Goal: Task Accomplishment & Management: Manage account settings

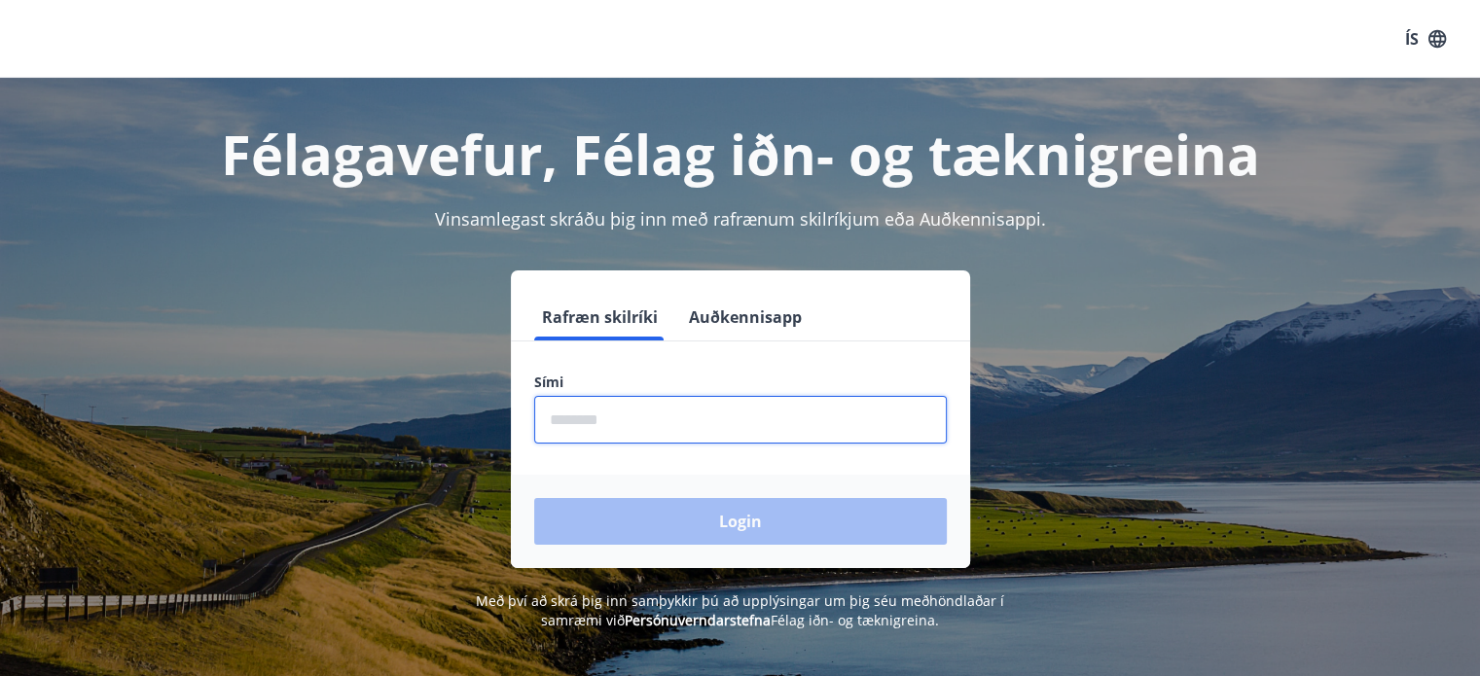
click at [605, 432] on input "phone" at bounding box center [740, 420] width 412 height 48
type input "********"
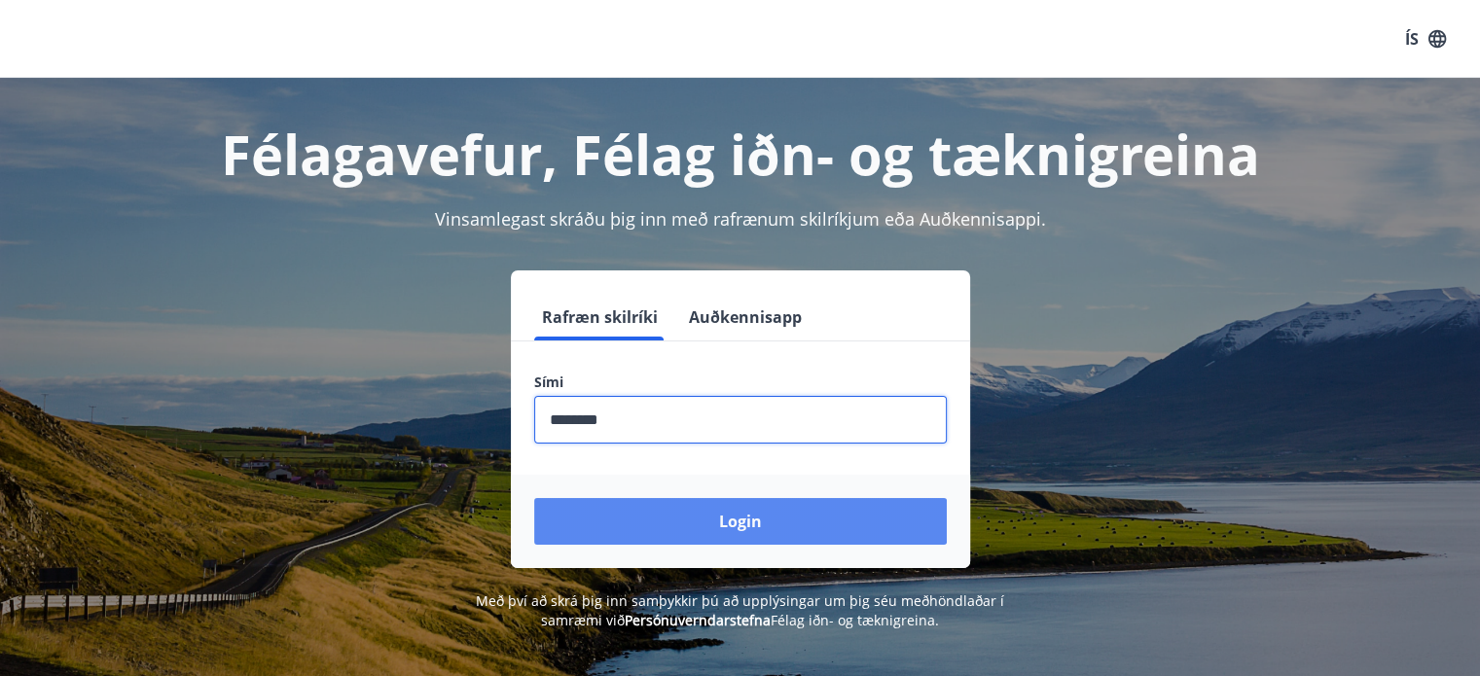
click at [717, 520] on button "Login" at bounding box center [740, 521] width 412 height 47
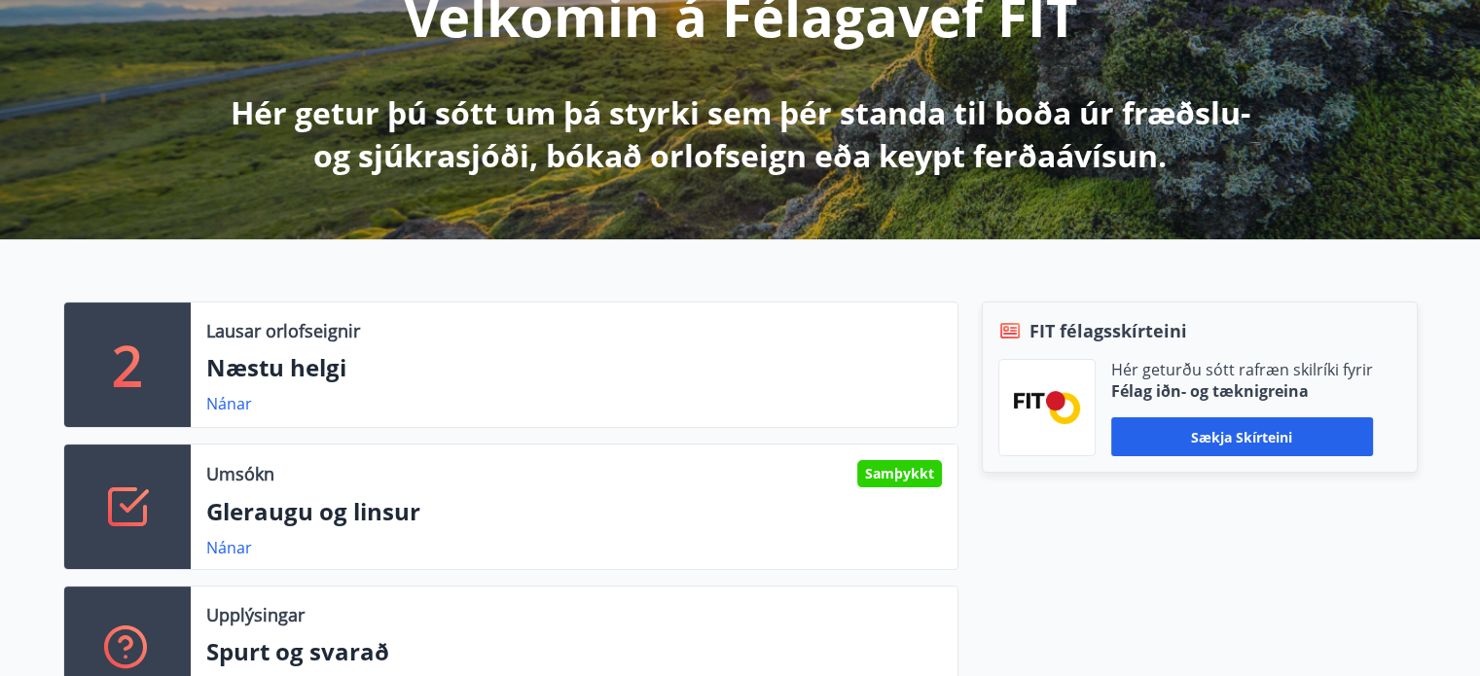
scroll to position [292, 0]
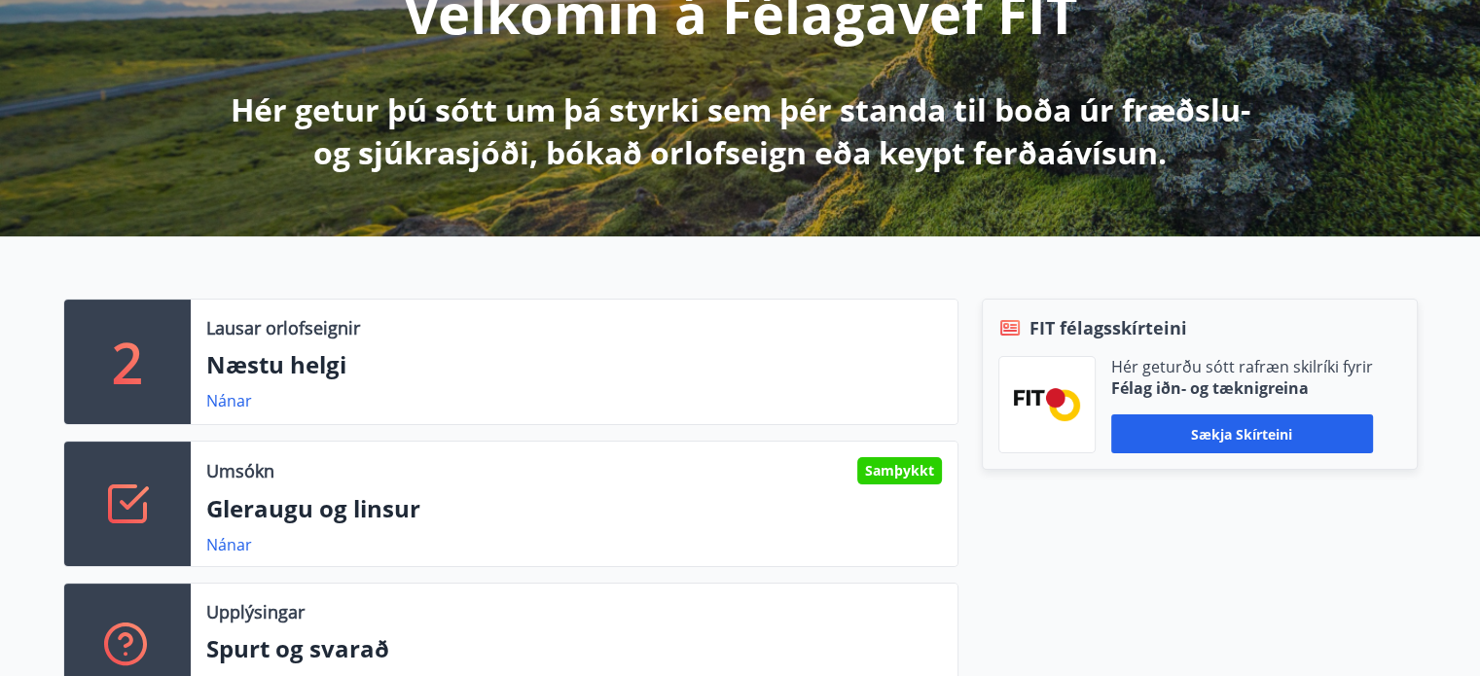
click at [914, 482] on div "Samþykkt" at bounding box center [899, 470] width 85 height 27
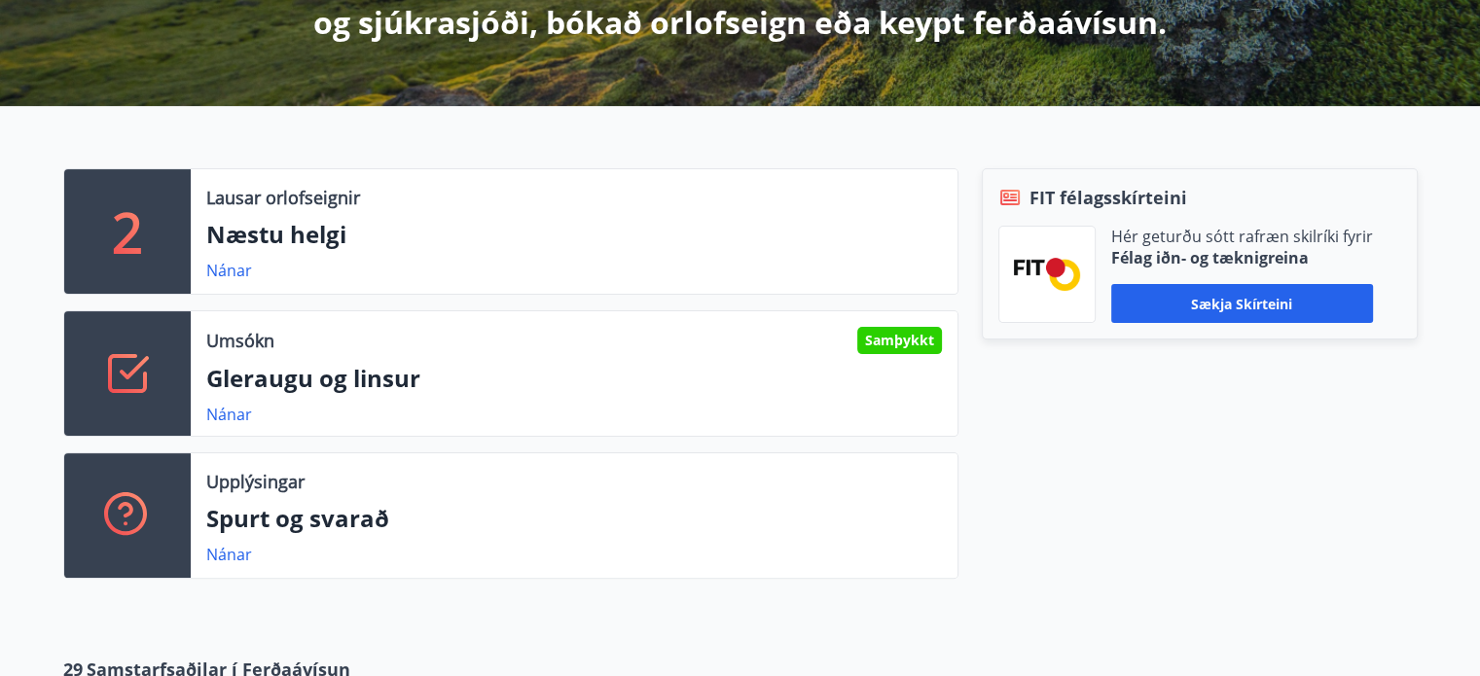
scroll to position [389, 0]
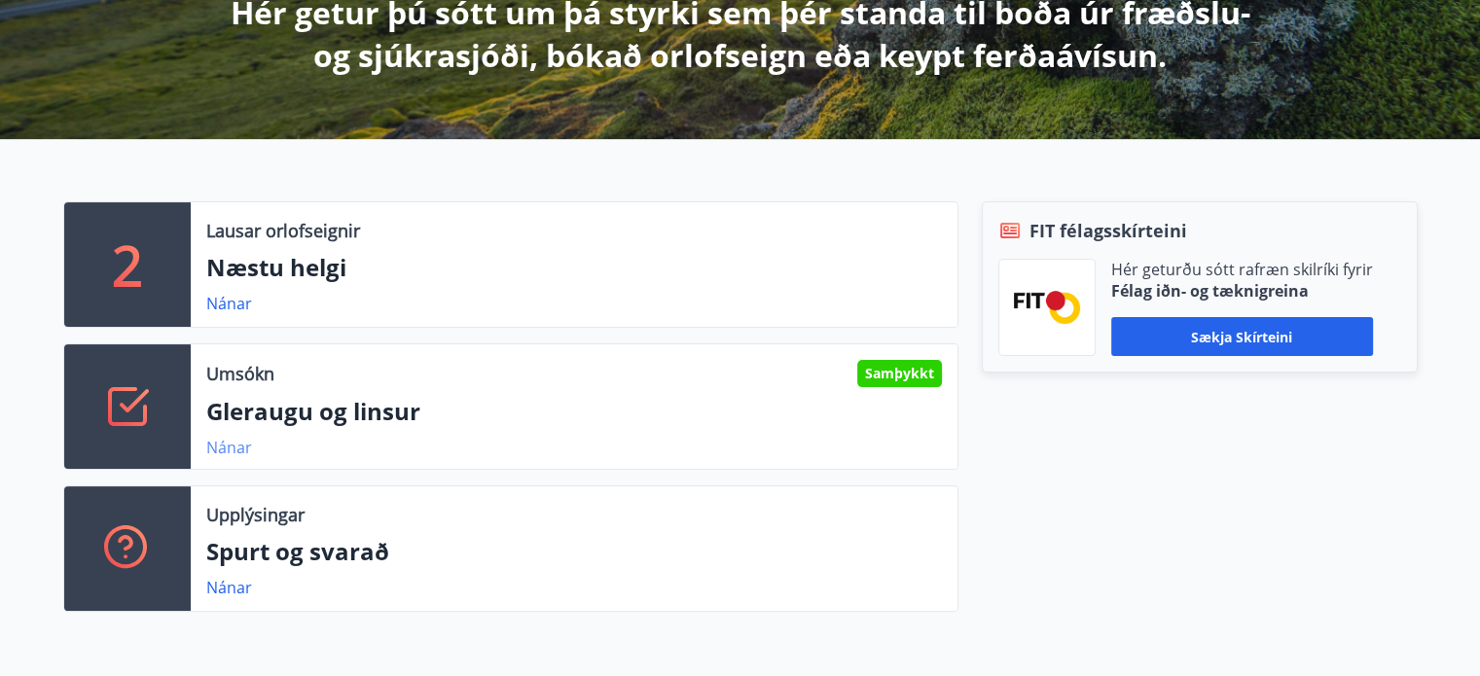
click at [232, 447] on link "Nánar" at bounding box center [229, 447] width 46 height 21
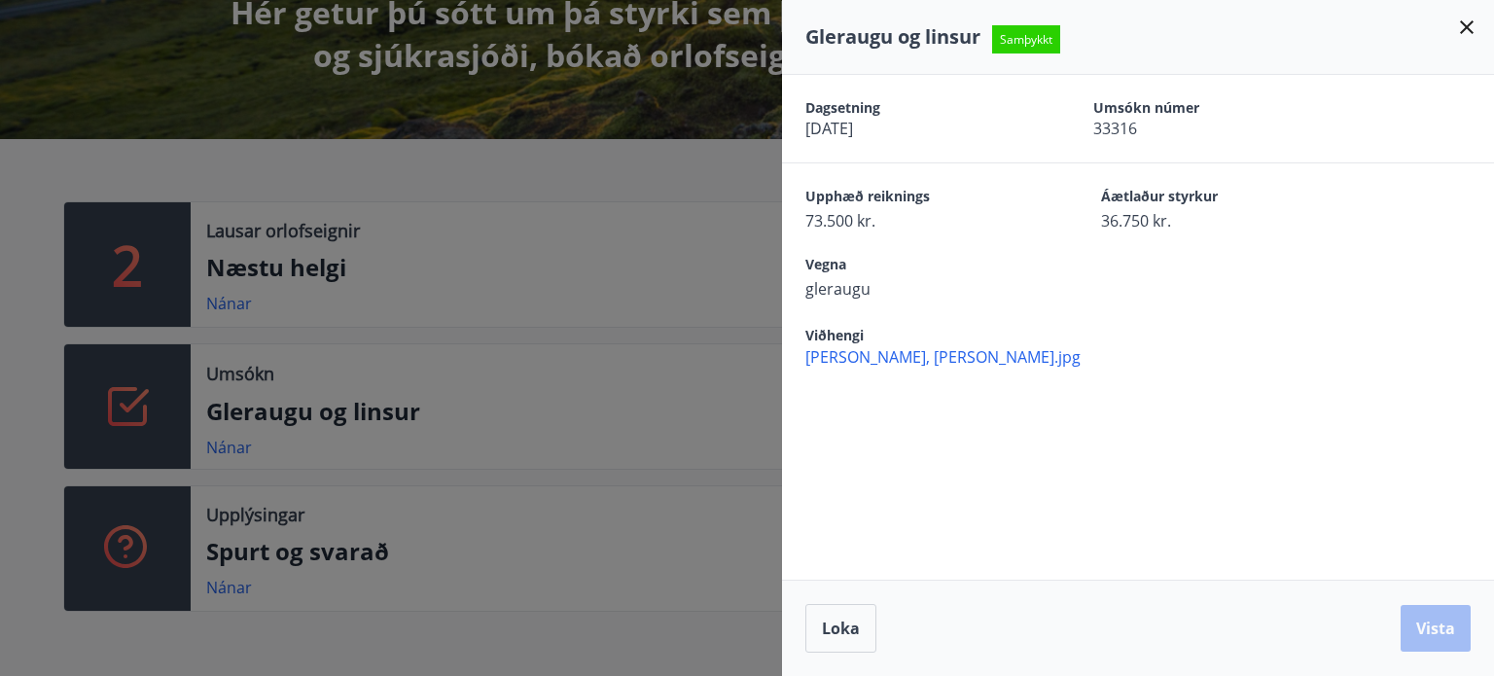
drag, startPoint x: 1471, startPoint y: 27, endPoint x: 1466, endPoint y: 37, distance: 10.9
click at [1466, 37] on icon at bounding box center [1466, 27] width 23 height 23
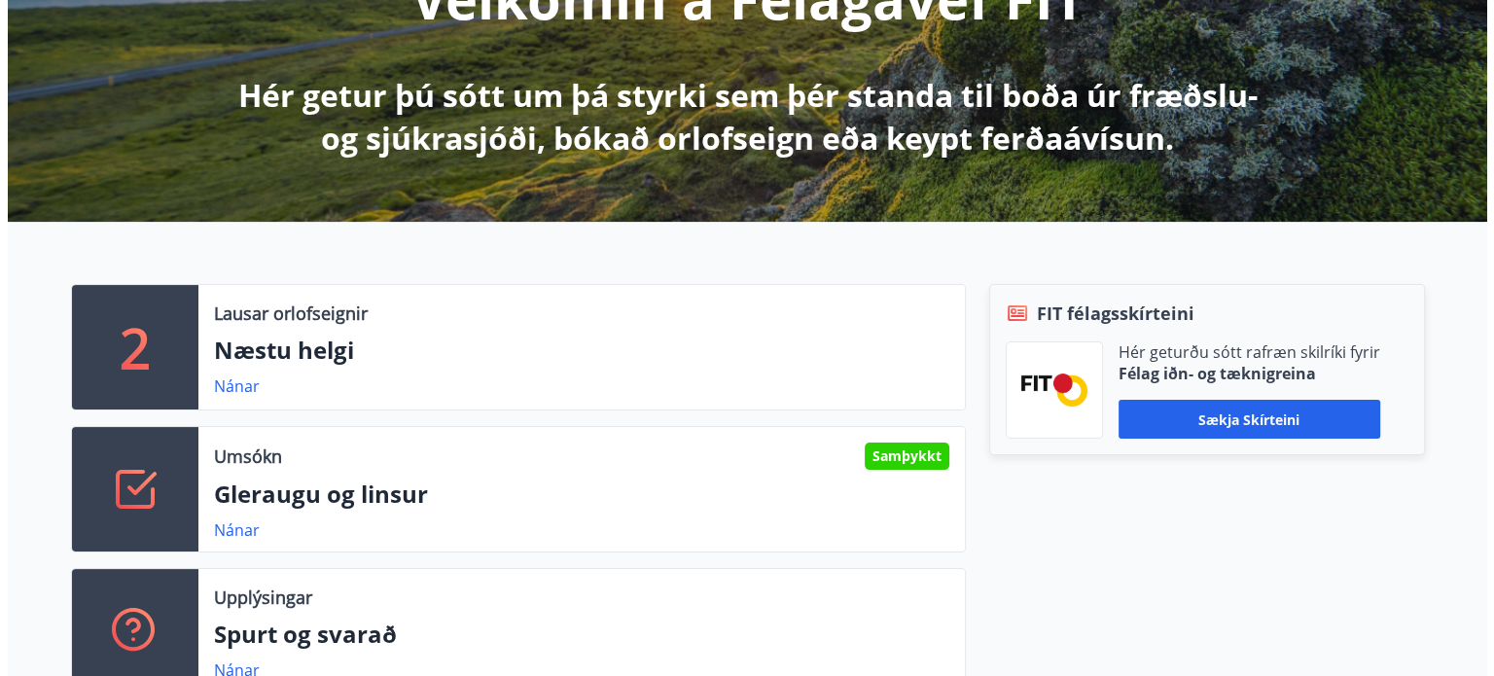
scroll to position [0, 0]
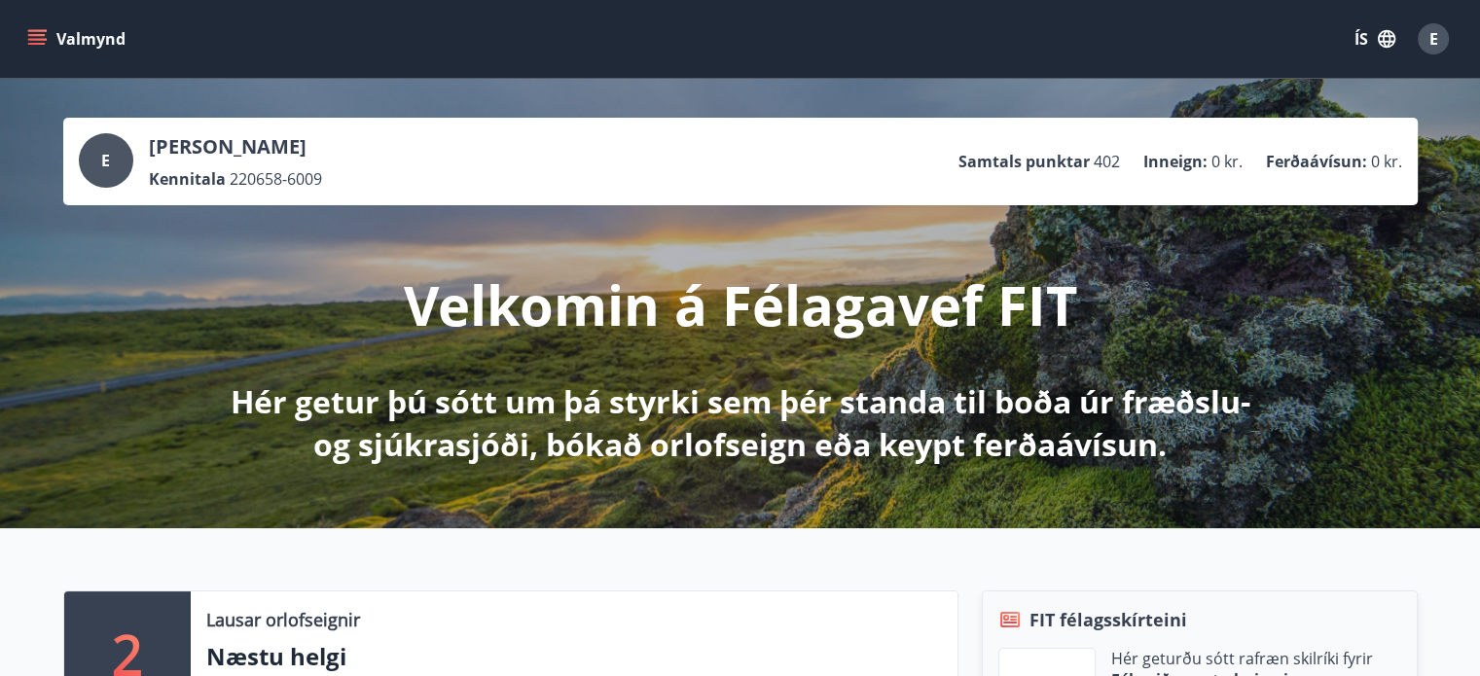
click at [1430, 41] on span "E" at bounding box center [1433, 38] width 9 height 21
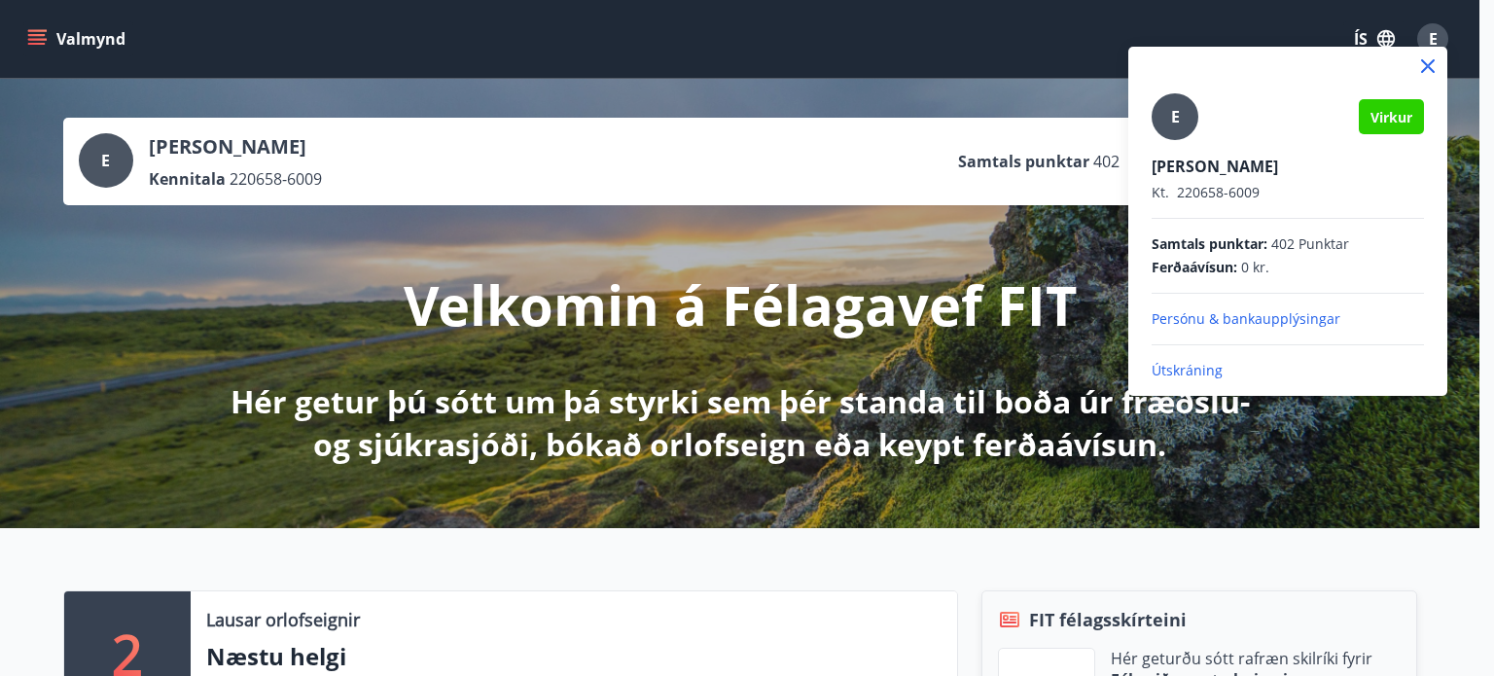
click at [1192, 362] on p "Útskráning" at bounding box center [1288, 370] width 272 height 19
click at [1190, 369] on p "Útskráning" at bounding box center [1288, 370] width 272 height 19
